Goal: Book appointment/travel/reservation

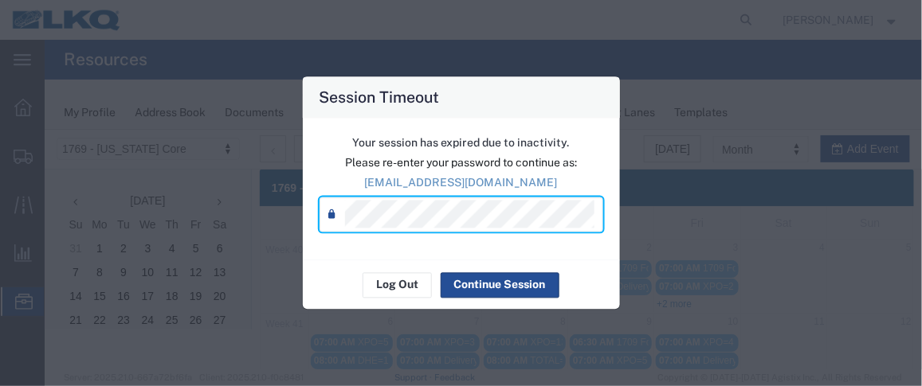
scroll to position [225, 0]
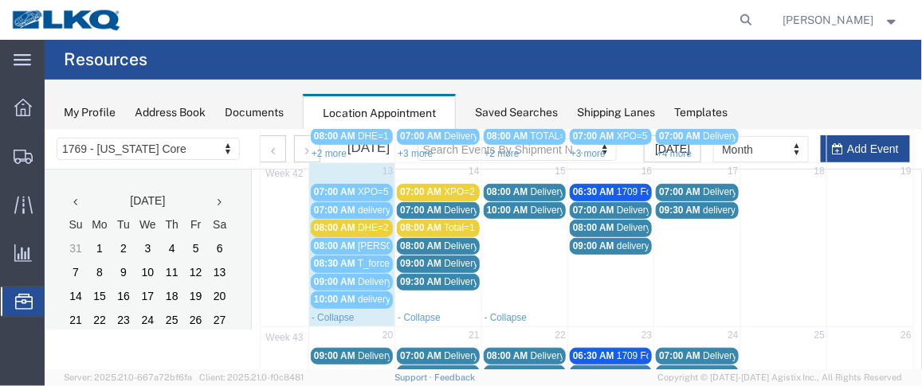
click at [452, 208] on span "Delivery 56743497" at bounding box center [482, 209] width 79 height 11
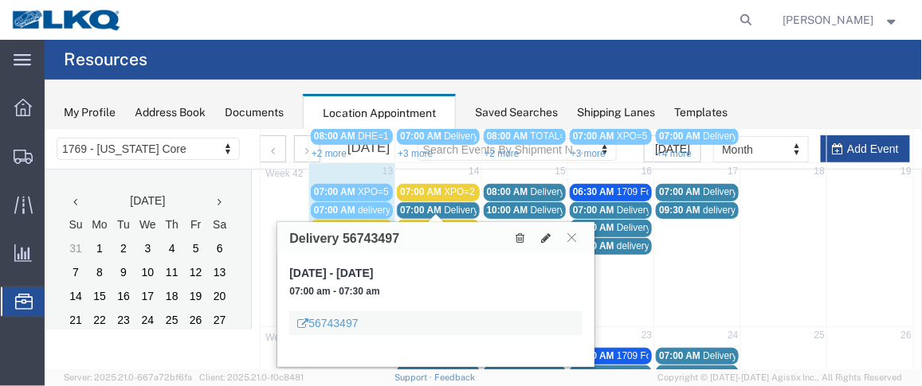
scroll to position [222, 0]
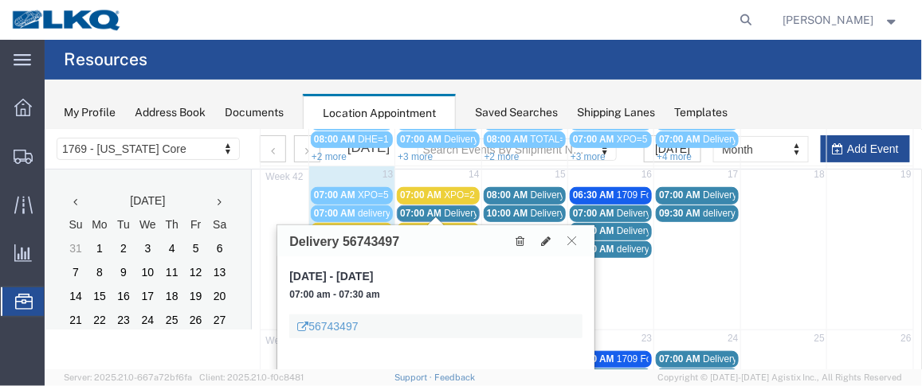
click at [567, 241] on icon at bounding box center [571, 240] width 9 height 10
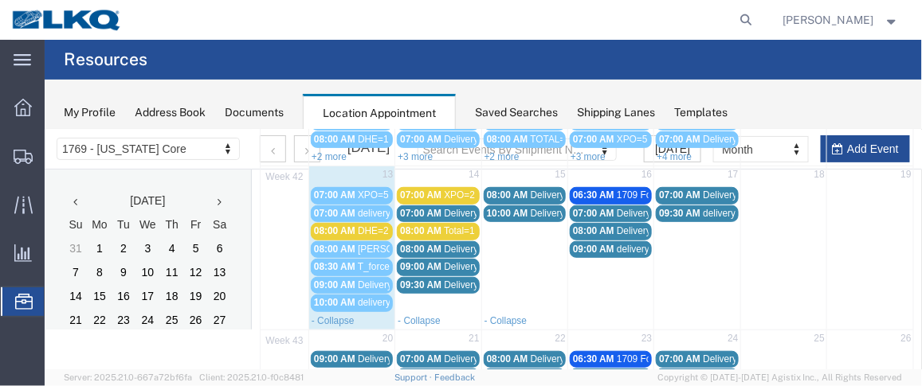
click at [426, 243] on span "08:00 AM" at bounding box center [419, 248] width 41 height 11
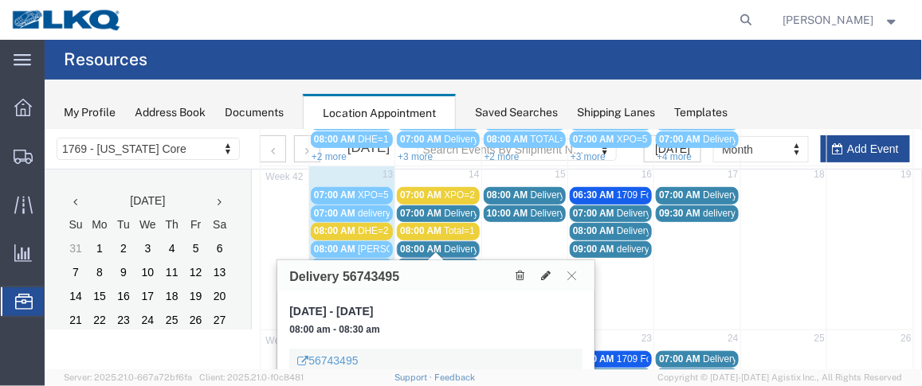
click at [420, 243] on span "08:00 AM" at bounding box center [419, 248] width 41 height 11
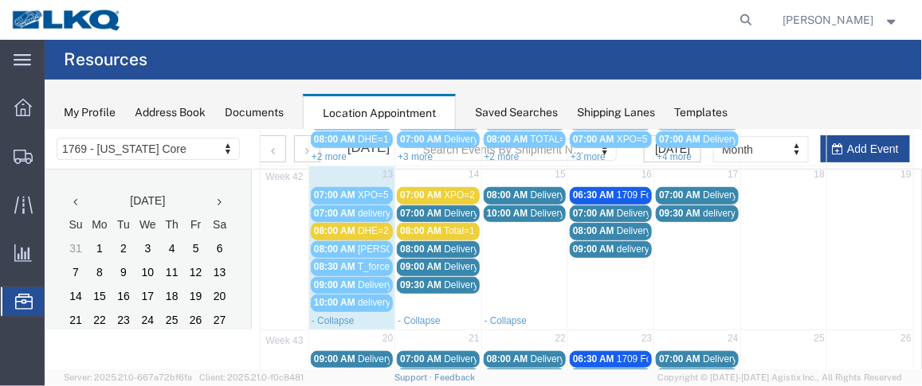
click at [433, 207] on span "07:00 AM" at bounding box center [419, 212] width 41 height 11
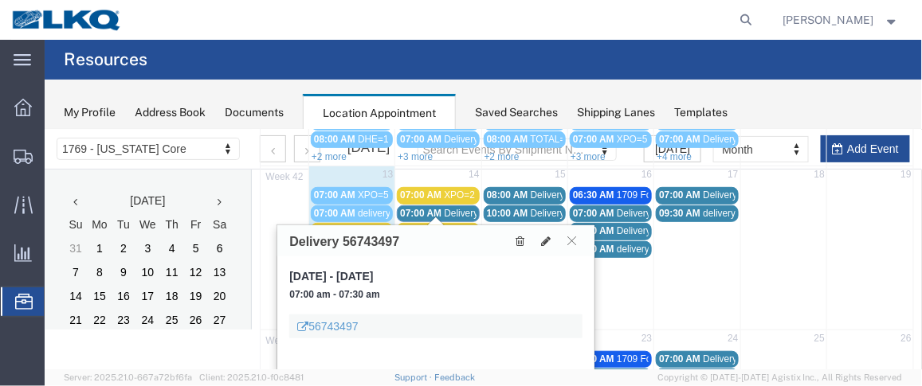
scroll to position [258, 0]
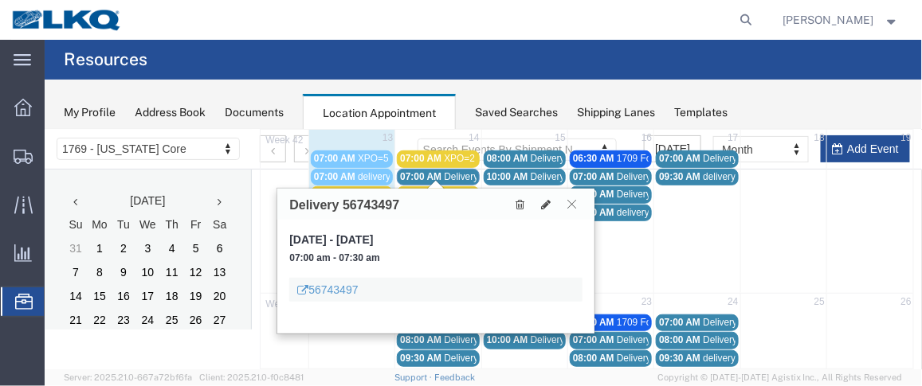
click at [572, 204] on icon at bounding box center [571, 203] width 9 height 10
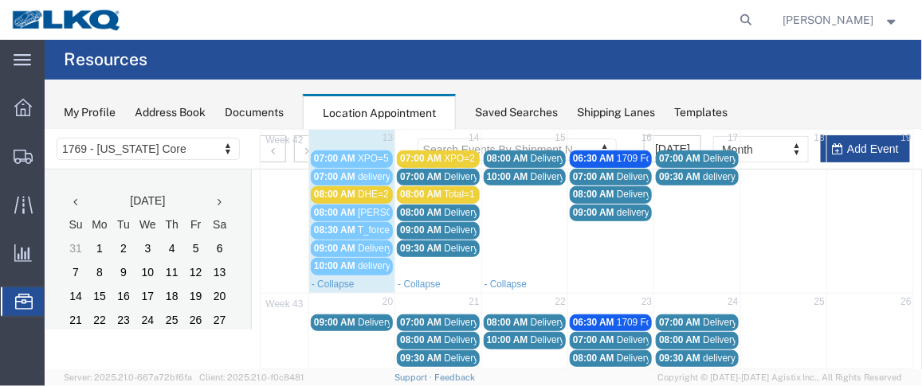
click at [412, 224] on span "09:00 AM" at bounding box center [419, 229] width 41 height 11
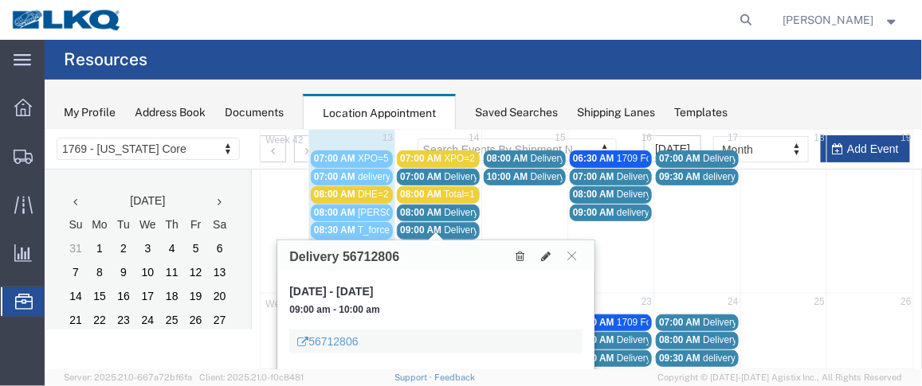
click at [413, 224] on span "09:00 AM" at bounding box center [419, 229] width 41 height 11
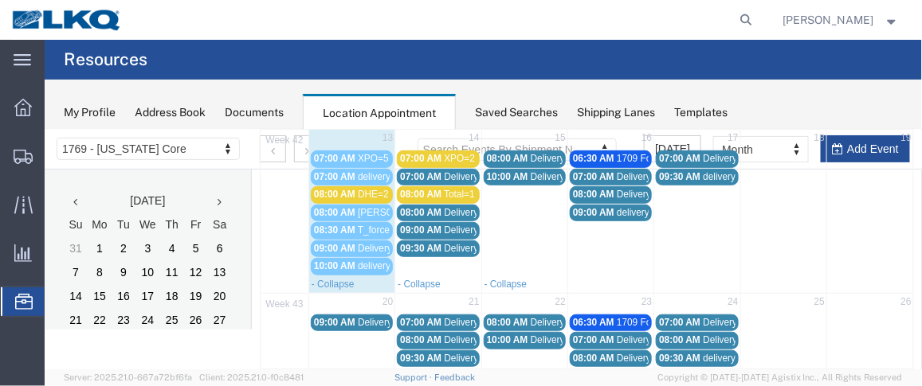
click at [413, 224] on span "09:00 AM" at bounding box center [419, 229] width 41 height 11
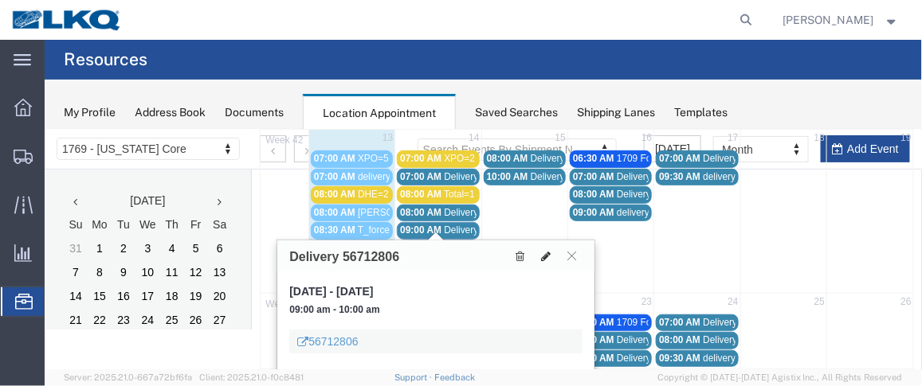
click at [547, 250] on icon at bounding box center [545, 255] width 10 height 11
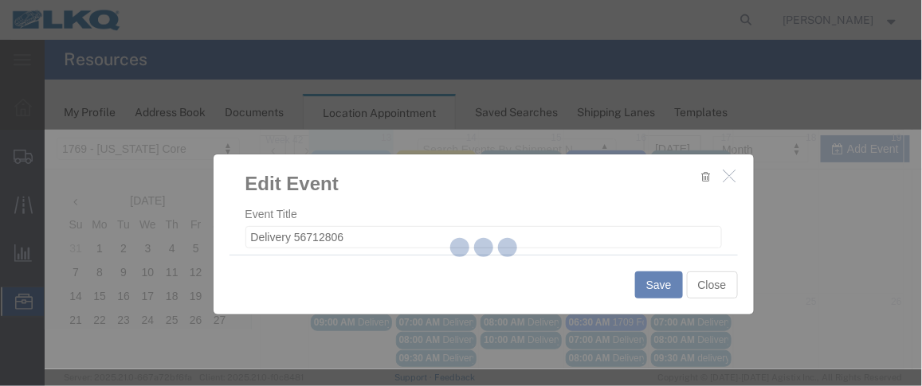
select select
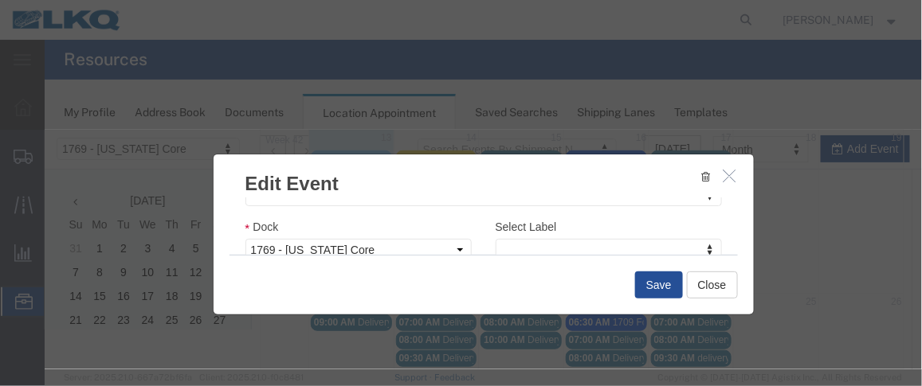
scroll to position [296, 0]
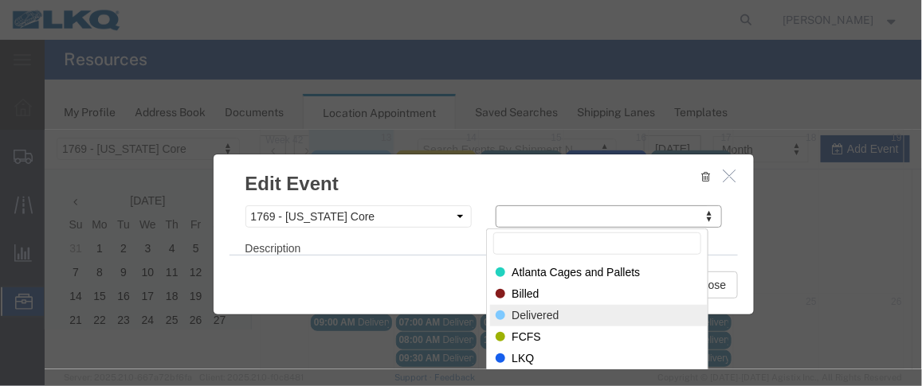
select select "40"
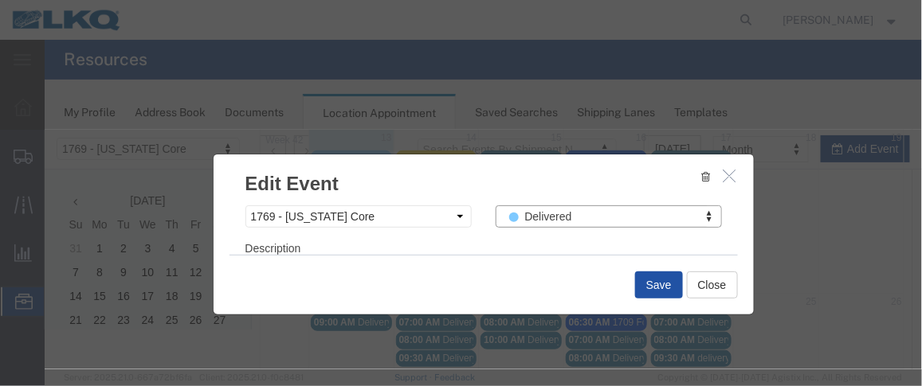
click at [659, 274] on button "Save" at bounding box center [658, 284] width 48 height 27
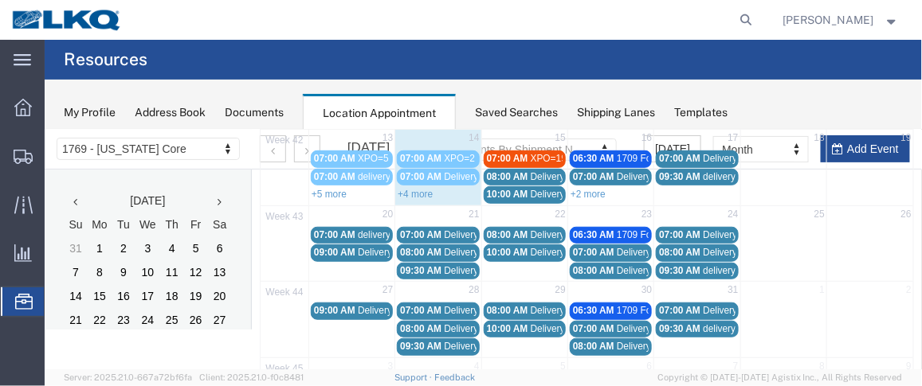
scroll to position [154, 0]
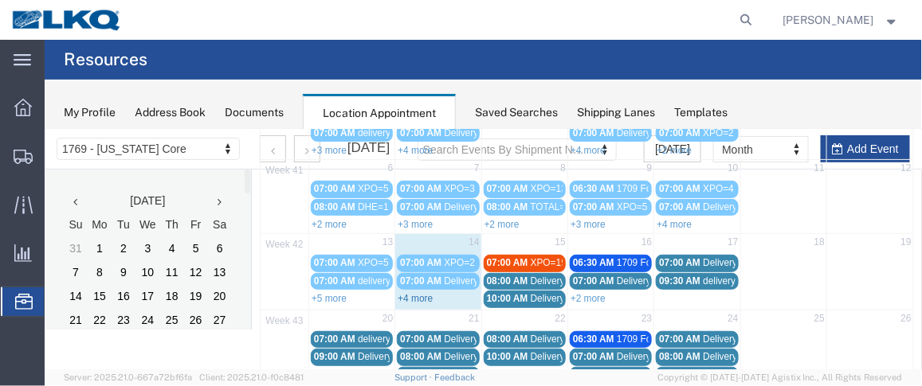
click at [416, 292] on link "+4 more" at bounding box center [414, 297] width 35 height 11
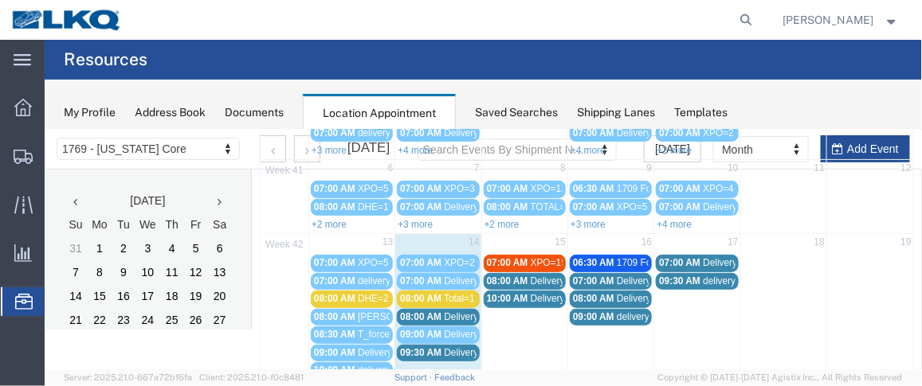
drag, startPoint x: 424, startPoint y: 278, endPoint x: 412, endPoint y: 274, distance: 12.6
click at [412, 275] on span "07:00 AM" at bounding box center [419, 280] width 41 height 11
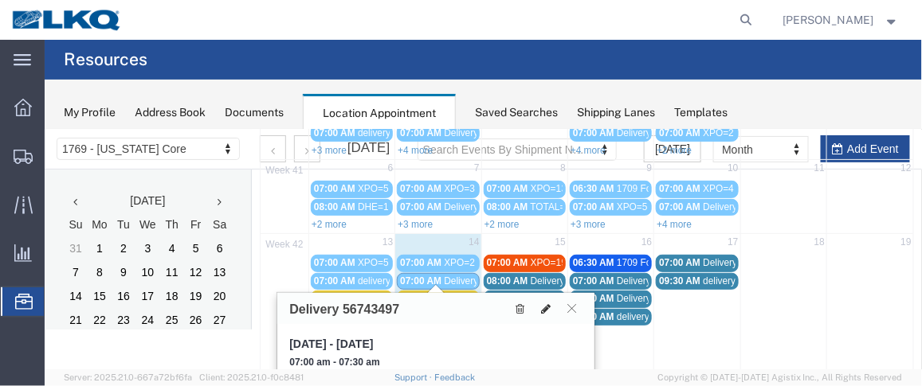
click at [543, 310] on icon at bounding box center [545, 308] width 10 height 11
select select "100"
select select "1"
select select "40"
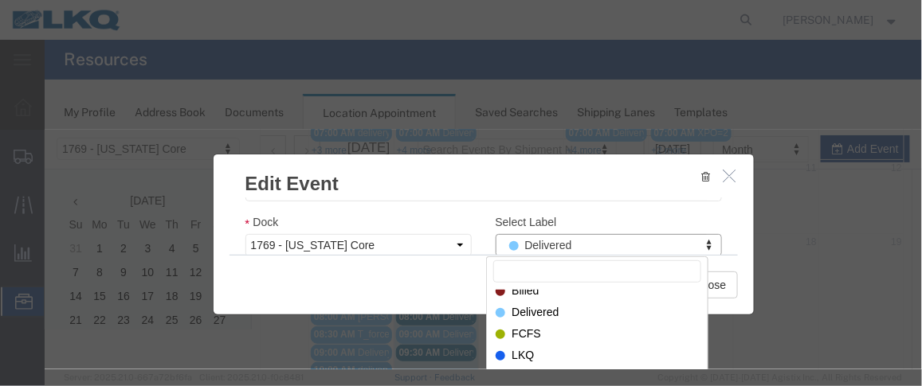
scroll to position [0, 0]
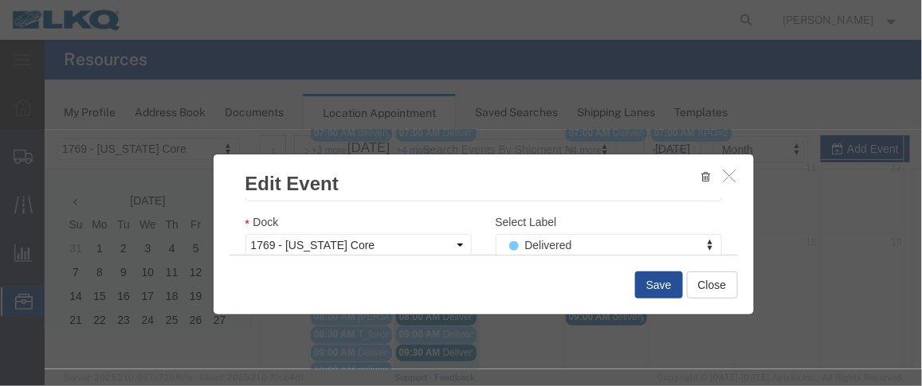
click at [728, 176] on icon "button" at bounding box center [729, 175] width 13 height 14
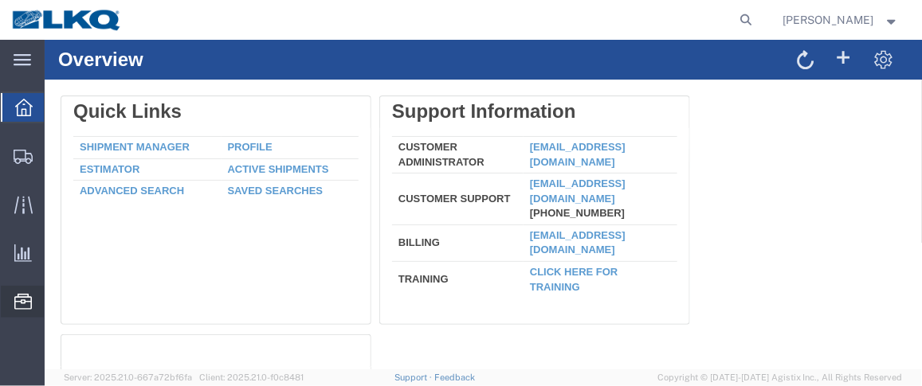
click at [0, 0] on span "Location Appointment" at bounding box center [0, 0] width 0 height 0
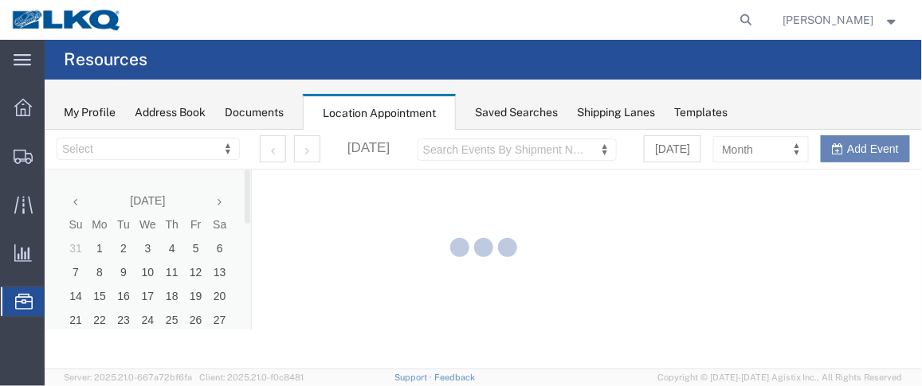
select select "28716"
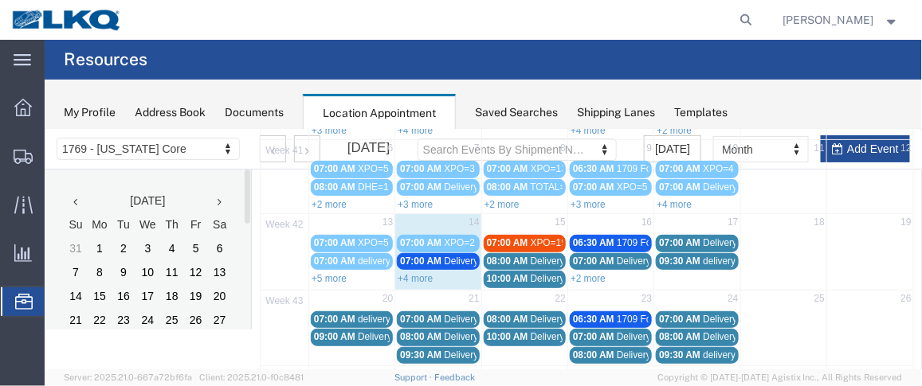
scroll to position [180, 0]
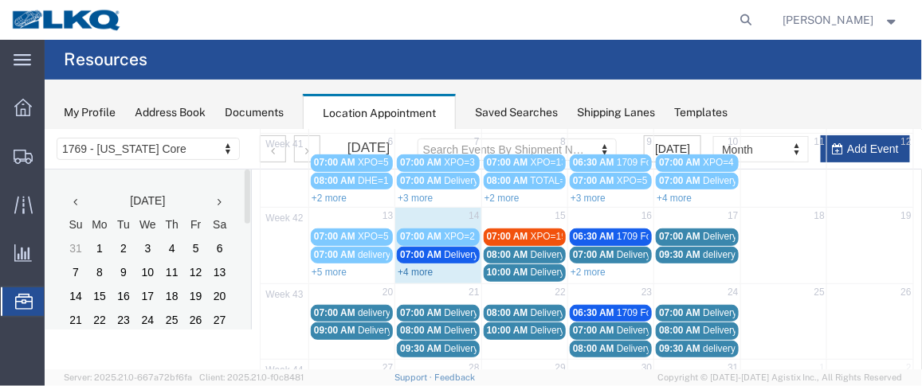
click at [410, 266] on link "+4 more" at bounding box center [414, 271] width 35 height 11
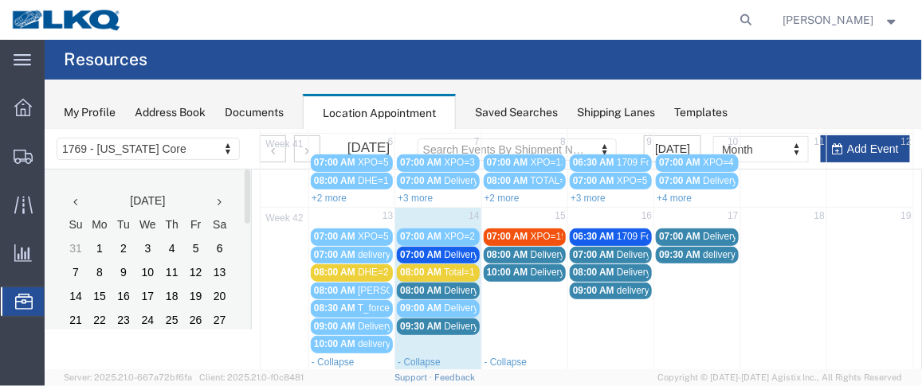
drag, startPoint x: 207, startPoint y: 14, endPoint x: 215, endPoint y: 13, distance: 8.0
click at [206, 14] on div at bounding box center [447, 20] width 626 height 40
